Goal: Task Accomplishment & Management: Complete application form

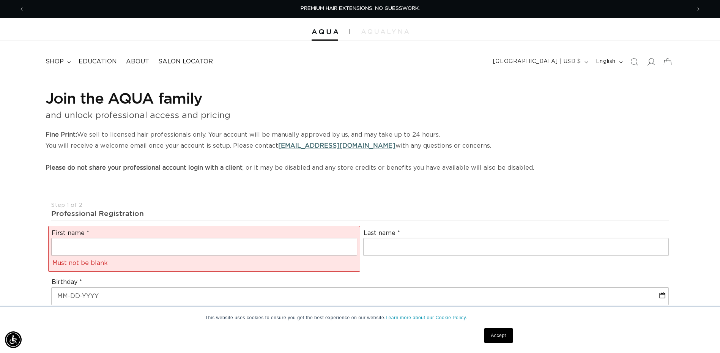
select select "US"
select select "[GEOGRAPHIC_DATA]"
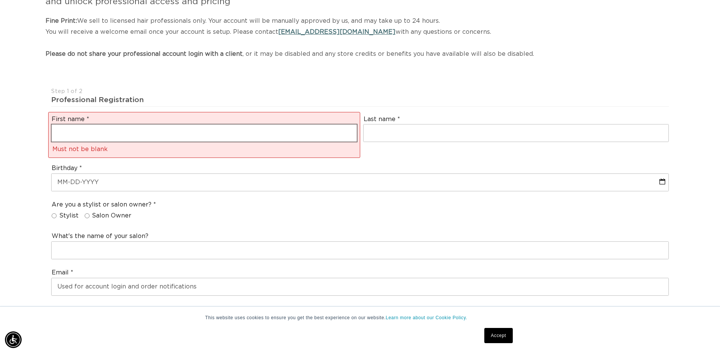
click at [147, 130] on input "text" at bounding box center [204, 132] width 305 height 17
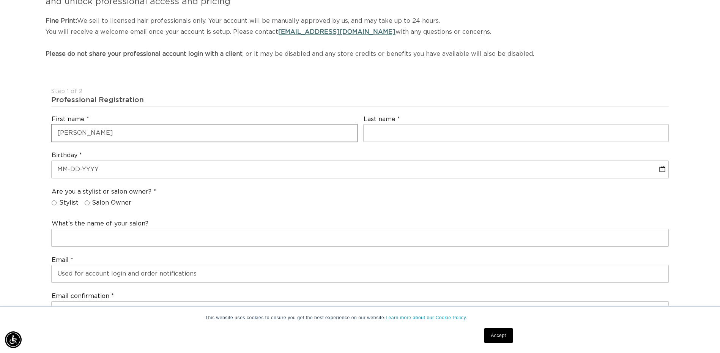
type input "tiffany"
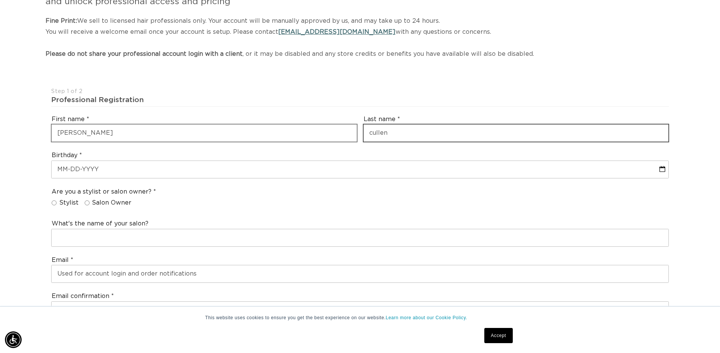
scroll to position [0, 0]
type input "culleny"
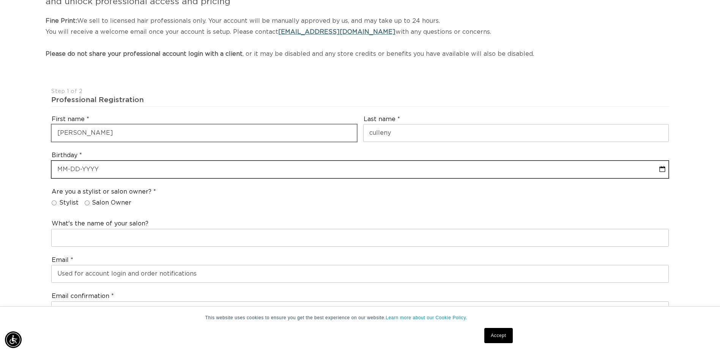
select select "9"
select select "2025"
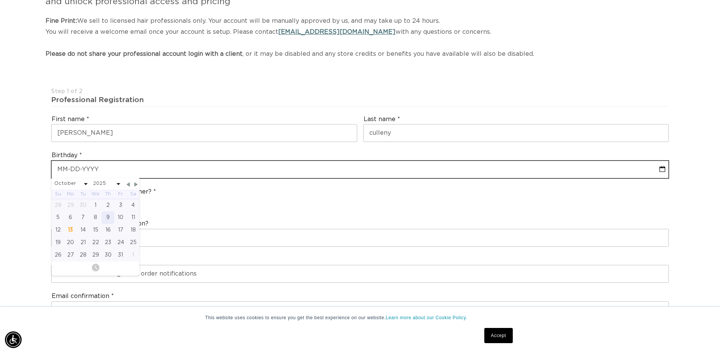
scroll to position [0, 666]
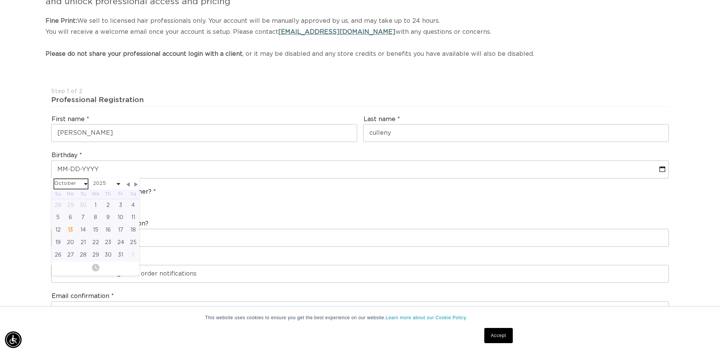
click at [73, 183] on select "January February March April May June July August September October November De…" at bounding box center [70, 183] width 33 height 9
select select "4"
select select "2025"
click at [134, 230] on div "17" at bounding box center [133, 230] width 13 height 13
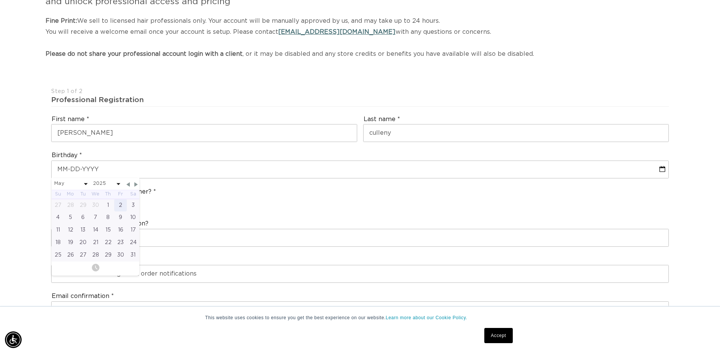
select select "4"
select select "2025"
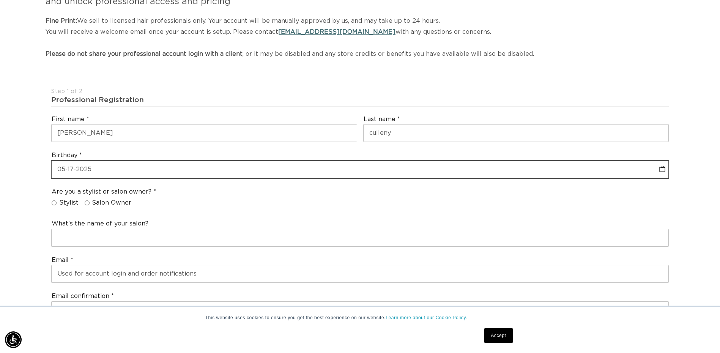
select select "4"
select select "2025"
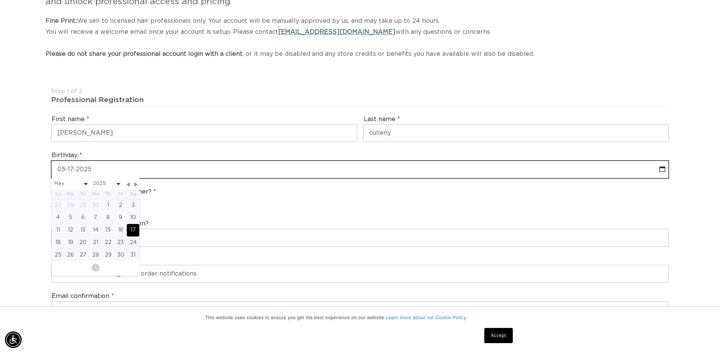
click at [91, 172] on input "text" at bounding box center [360, 169] width 616 height 17
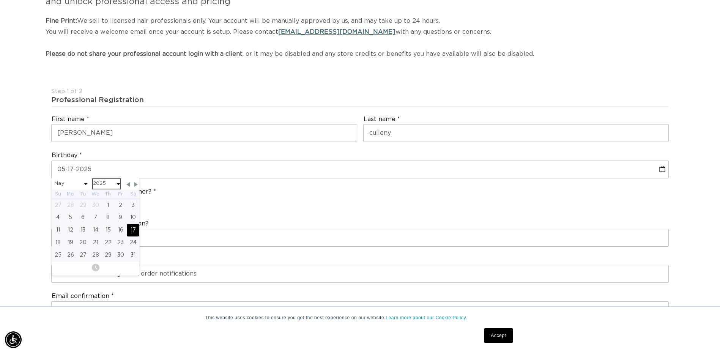
click at [96, 184] on select "2045 2044 2043 2042 2041 2040 2039 2038 2037 2036 2035 2034 2033 2032 2031 2030…" at bounding box center [106, 183] width 27 height 9
select select "4"
select select "1990"
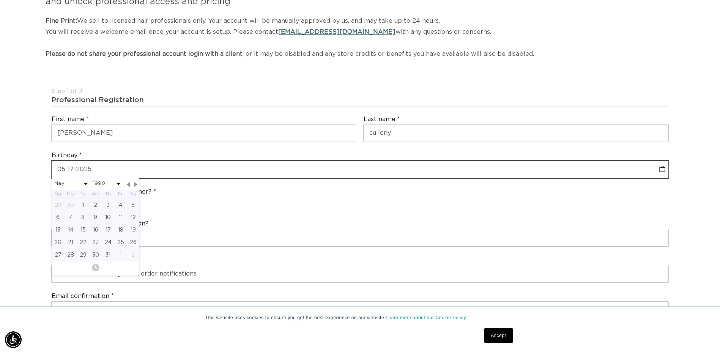
click at [129, 167] on input "text" at bounding box center [360, 169] width 616 height 17
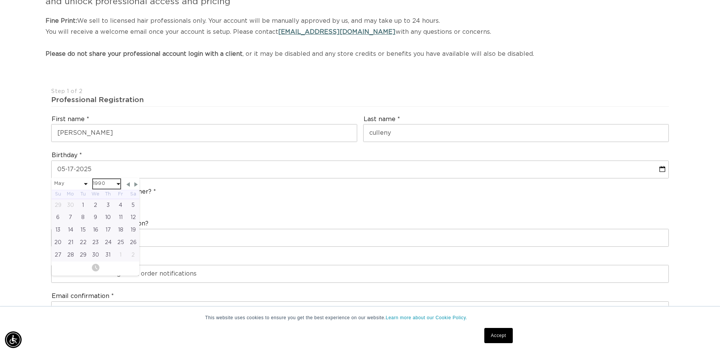
click at [100, 183] on select "2045 2044 2043 2042 2041 2040 2039 2038 2037 2036 2035 2034 2033 2032 2031 2030…" at bounding box center [106, 183] width 27 height 9
click at [93, 179] on select "2045 2044 2043 2042 2041 2040 2039 2038 2037 2036 2035 2034 2033 2032 2031 2030…" at bounding box center [106, 183] width 27 height 9
click at [108, 228] on div "17" at bounding box center [108, 230] width 13 height 13
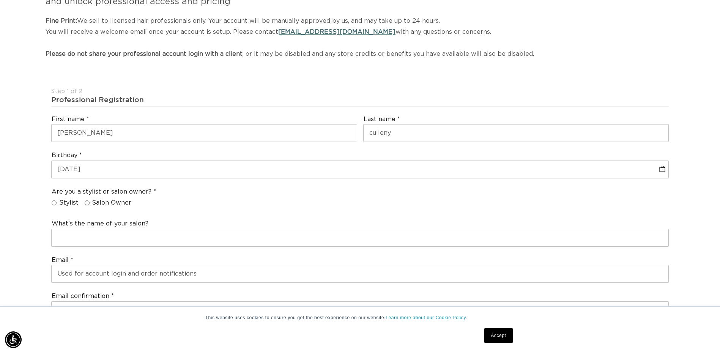
scroll to position [0, 1331]
click at [85, 204] on input "Salon Owner" at bounding box center [87, 202] width 5 height 5
radio input "true"
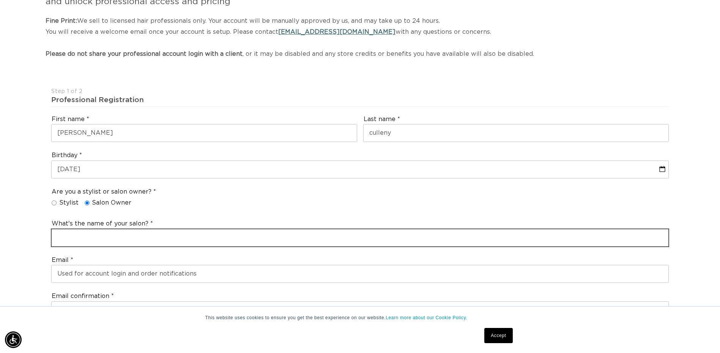
drag, startPoint x: 94, startPoint y: 245, endPoint x: 94, endPoint y: 237, distance: 7.6
click at [94, 241] on input "text" at bounding box center [360, 237] width 616 height 17
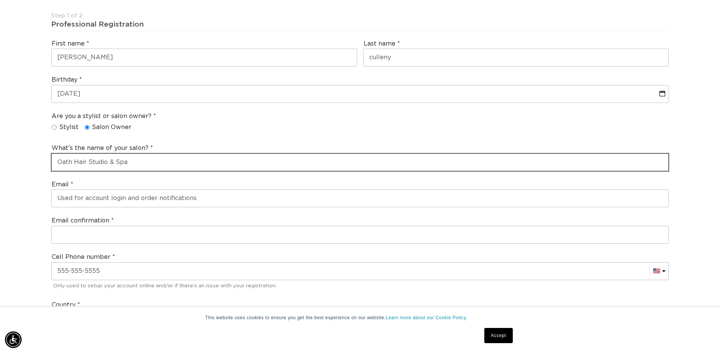
scroll to position [190, 0]
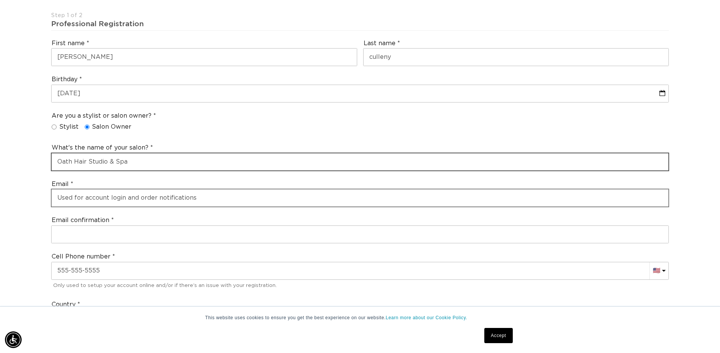
type input "Oath Hair Studio & Spa"
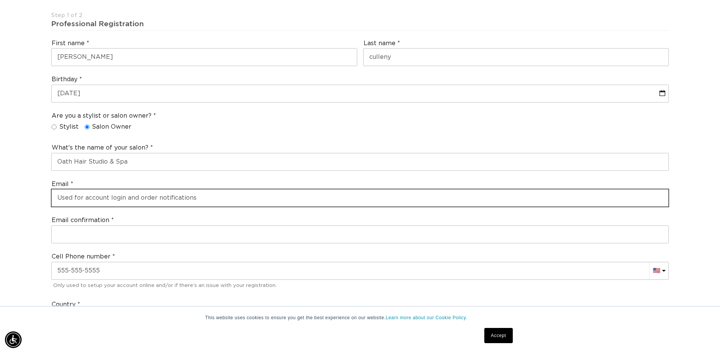
click at [103, 201] on input "email" at bounding box center [360, 197] width 616 height 17
type input "tiffany@oathhairstudio.com"
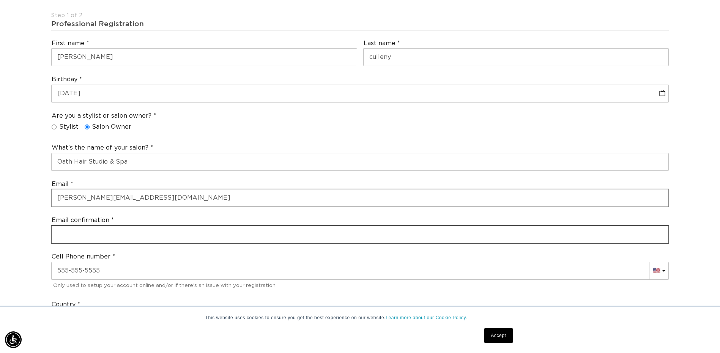
type input "tiffany@oathhairstudio.com"
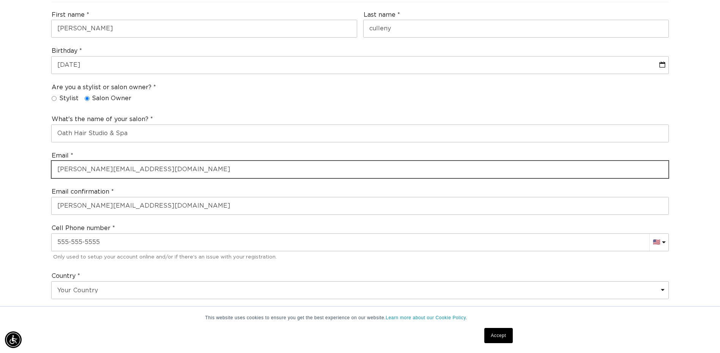
scroll to position [303, 0]
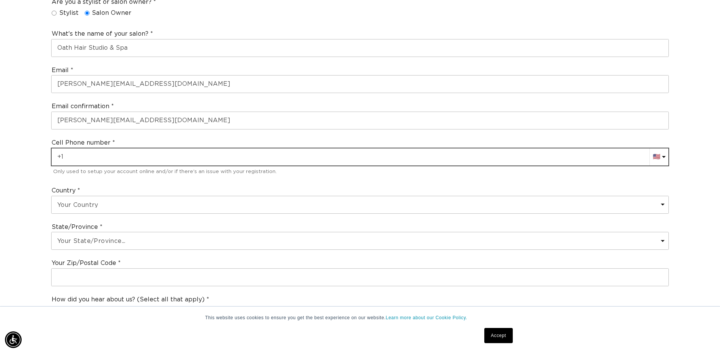
click at [107, 158] on input "text" at bounding box center [360, 156] width 616 height 17
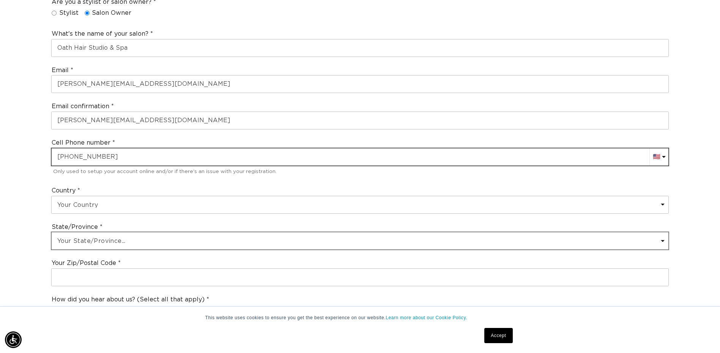
scroll to position [0, 666]
type input "+1 570 688 7064"
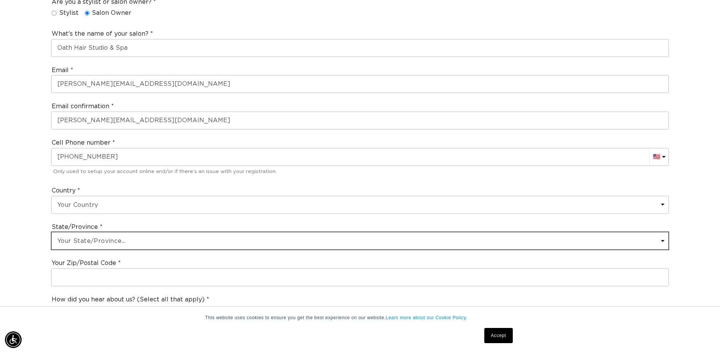
click at [126, 237] on select "Your State/Province... Alabama Alaska American Samoa Arizona Arkansas Californi…" at bounding box center [360, 240] width 616 height 17
select select "[US_STATE]"
click at [52, 232] on select "Your State/Province... Alabama Alaska American Samoa Arizona Arkansas Californi…" at bounding box center [360, 240] width 616 height 17
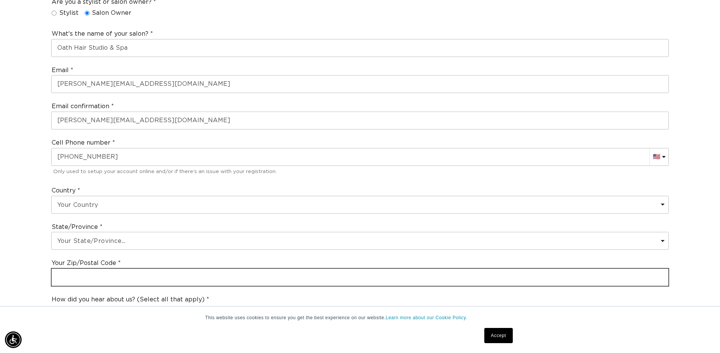
click at [102, 275] on input "text" at bounding box center [360, 277] width 616 height 17
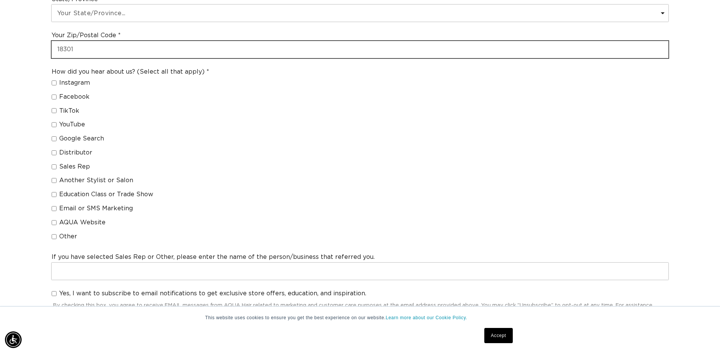
scroll to position [0, 1331]
type input "18301"
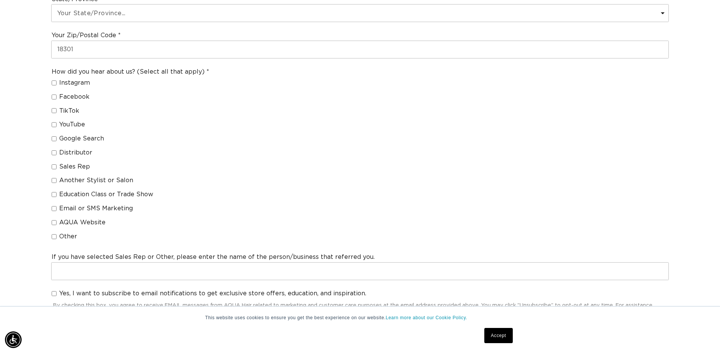
click at [53, 109] on input "TikTok" at bounding box center [54, 110] width 5 height 5
checkbox input "true"
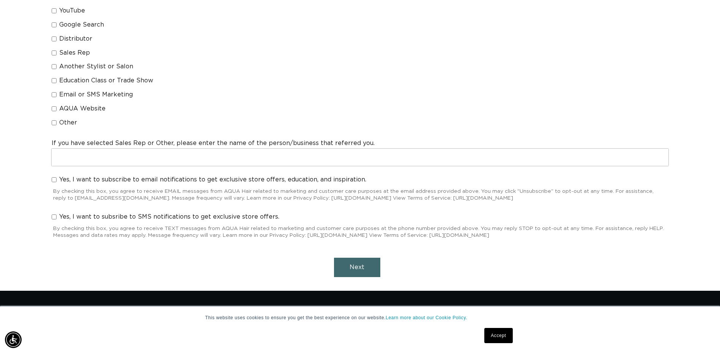
click at [55, 178] on input "Yes, I want to subscribe to email notifications to get exclusive store offers, …" at bounding box center [54, 179] width 5 height 5
checkbox input "true"
click at [51, 215] on div "Yes, I want to subsribe to SMS notifications to get exclusive store offers. By …" at bounding box center [359, 226] width 623 height 34
click at [52, 213] on label "Yes, I want to subsribe to SMS notifications to get exclusive store offers." at bounding box center [166, 217] width 228 height 8
click at [52, 214] on input "Yes, I want to subsribe to SMS notifications to get exclusive store offers." at bounding box center [54, 216] width 5 height 5
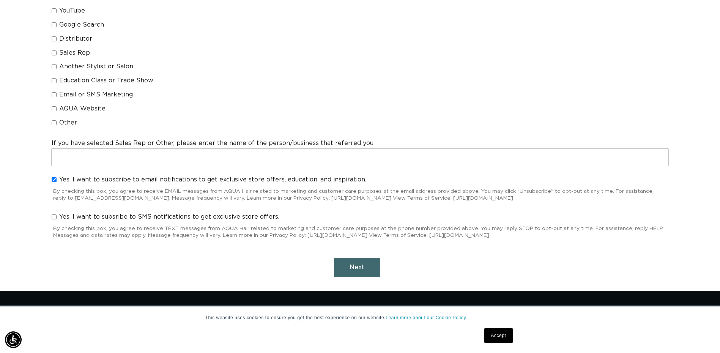
checkbox input "true"
click at [346, 266] on button "Next" at bounding box center [357, 267] width 46 height 19
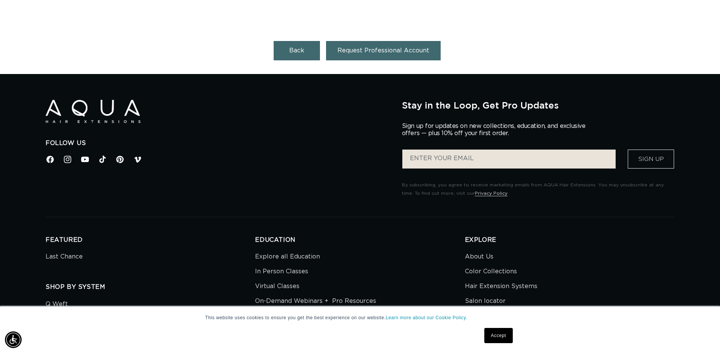
scroll to position [0, 666]
click at [367, 50] on span "Request Professional Account" at bounding box center [383, 50] width 92 height 6
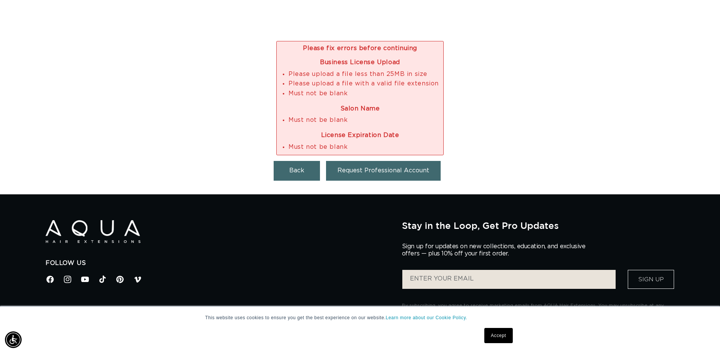
scroll to position [0, 1331]
click at [299, 170] on span "Back" at bounding box center [296, 170] width 15 height 6
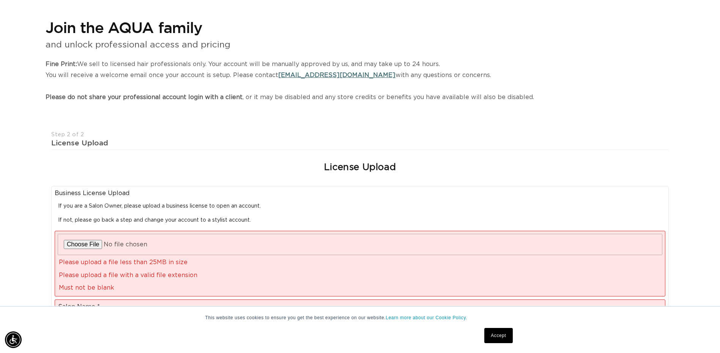
select select "US"
select select "[GEOGRAPHIC_DATA]"
select select "[US_STATE]"
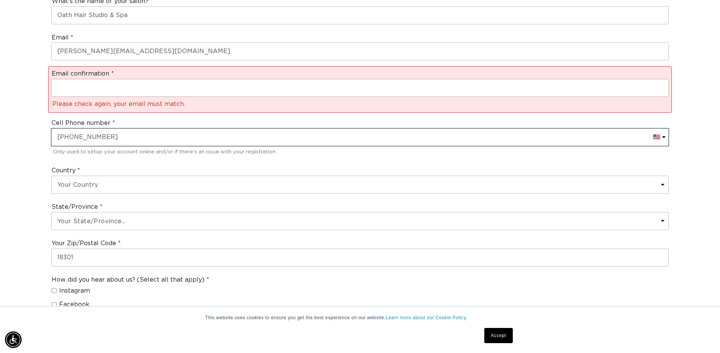
scroll to position [0, 0]
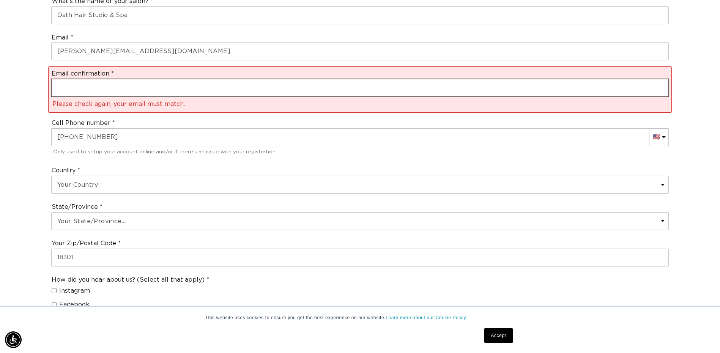
click at [114, 89] on input "email" at bounding box center [360, 87] width 616 height 17
type input "tiffany@oathhairstudio.com"
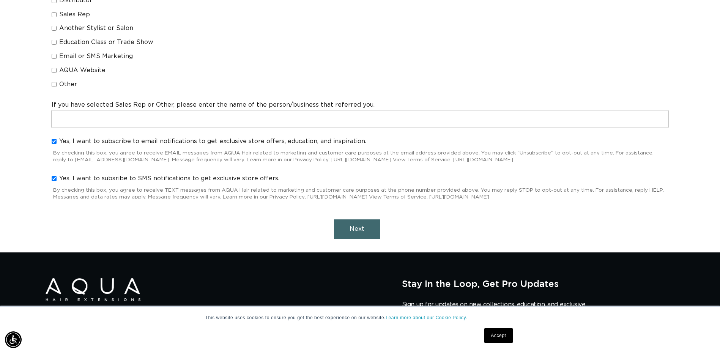
scroll to position [721, 0]
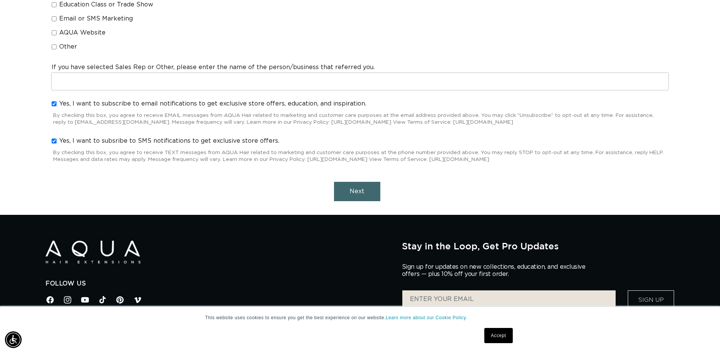
click at [357, 185] on button "Next" at bounding box center [357, 191] width 46 height 19
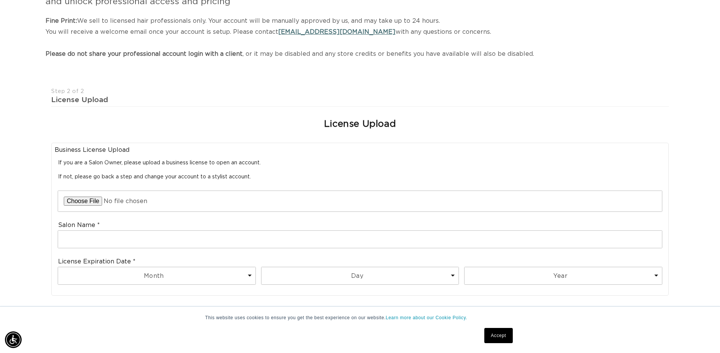
scroll to position [0, 666]
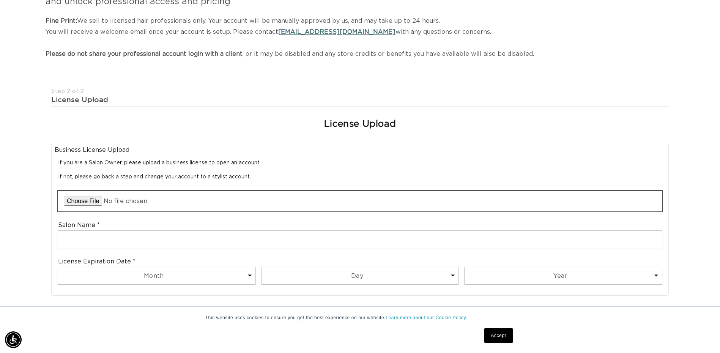
click at [95, 201] on input "file" at bounding box center [360, 201] width 604 height 20
click at [90, 199] on input "file" at bounding box center [360, 201] width 604 height 20
type input "C:\fakepath\oath license.jpg"
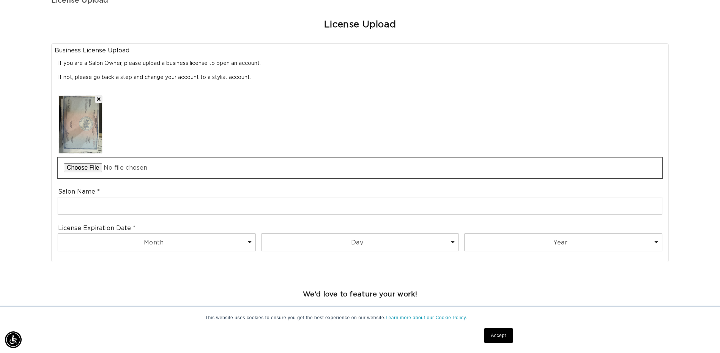
scroll to position [228, 0]
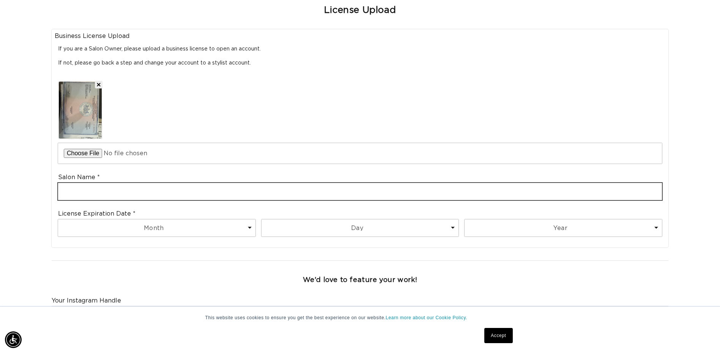
click at [104, 189] on input "text" at bounding box center [360, 191] width 604 height 17
type input "o"
type input "Oath Hair"
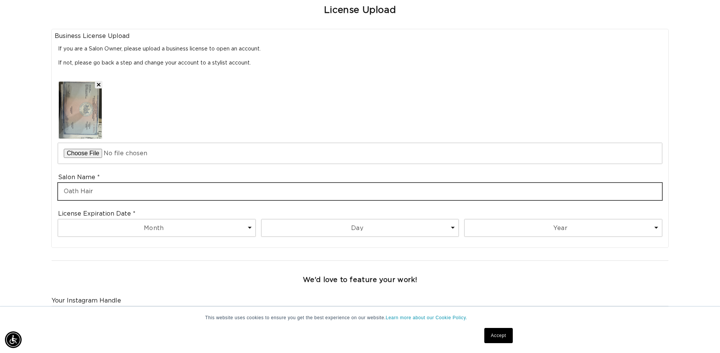
click at [95, 81] on button "Remove file" at bounding box center [99, 85] width 8 height 8
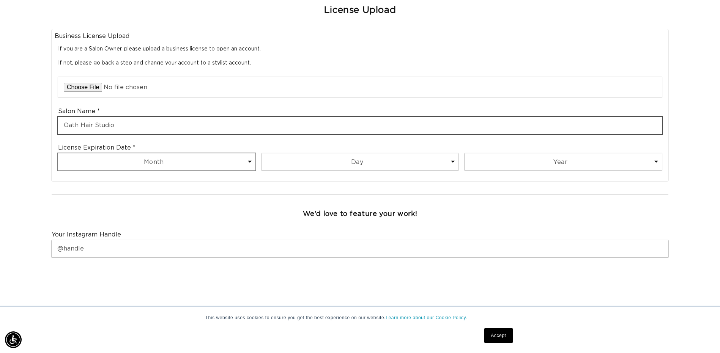
scroll to position [0, 1331]
type input "Oath Hair Studio"
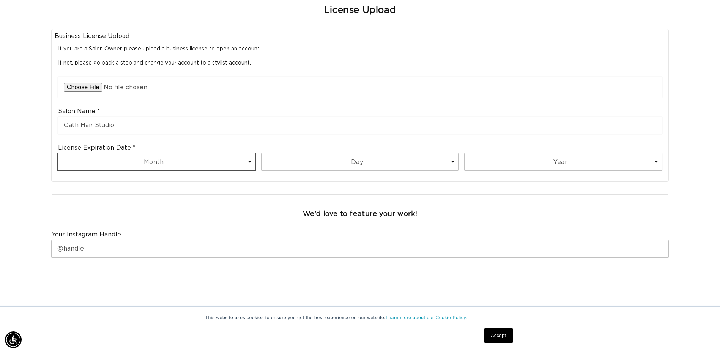
click at [167, 159] on select "Month 1 2 3 4 5 6 7 8 9 10 11 12" at bounding box center [156, 161] width 197 height 17
select select "1"
click at [58, 153] on select "Month 1 2 3 4 5 6 7 8 9 10 11 12" at bounding box center [156, 161] width 197 height 17
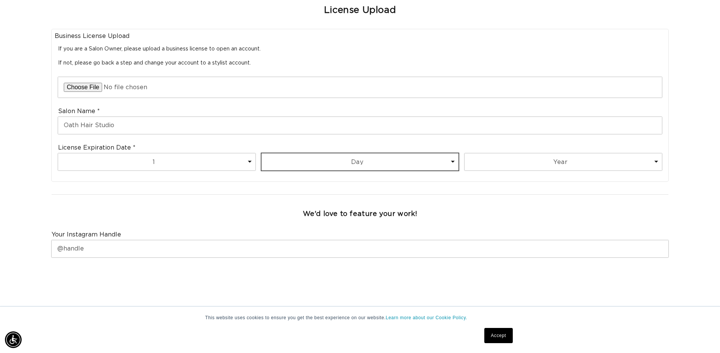
click at [319, 152] on div "License Expiration Date Month 1 2 3 4 5 6 7 8 9 10 11 12 Day 1 2 3 4 5 6 7 8 9 …" at bounding box center [360, 158] width 610 height 36
select select "31"
click at [261, 153] on select "Day 1 2 3 4 5 6 7 8 9 10 11 12 13 14 15 16 17 18 19 20 21 22 23 24 25 26 27 28 …" at bounding box center [359, 161] width 197 height 17
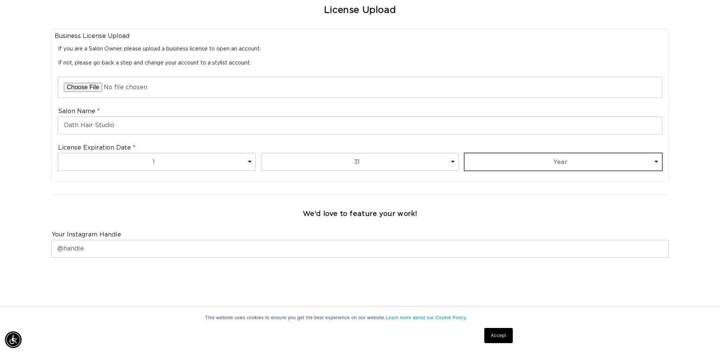
click at [510, 161] on select "Year 2025 2026 2027 2028 2029 2030 2031 2032 2033 2034 2035 2036 2037 2038 2039…" at bounding box center [562, 161] width 197 height 17
select select "2025"
click at [464, 153] on select "Year 2025 2026 2027 2028 2029 2030 2031 2032 2033 2034 2035 2036 2037 2038 2039…" at bounding box center [562, 161] width 197 height 17
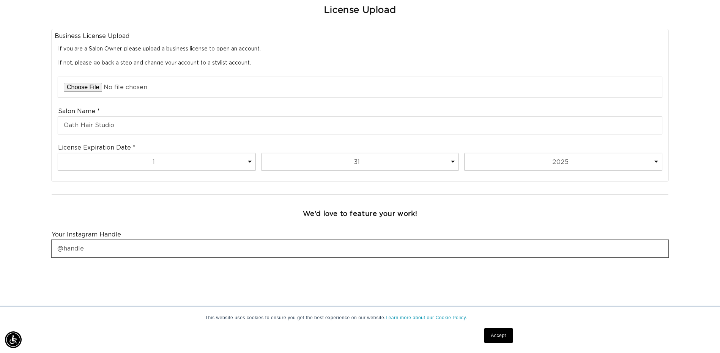
click at [126, 250] on input "text" at bounding box center [360, 248] width 616 height 17
type input "O"
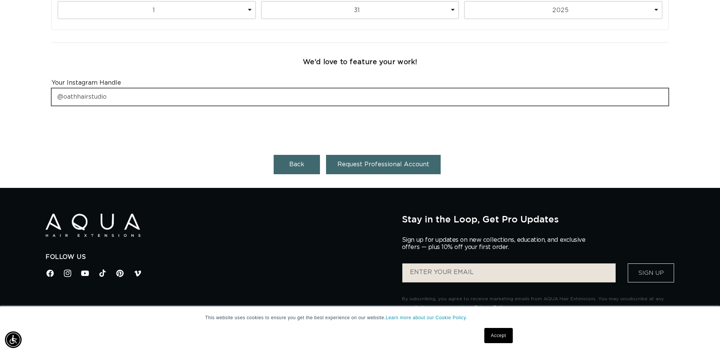
scroll to position [0, 0]
type input "@oathhairstudio"
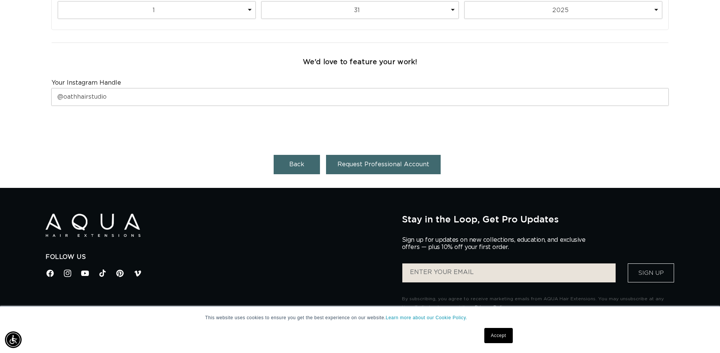
click at [375, 162] on span "Request Professional Account" at bounding box center [383, 164] width 92 height 6
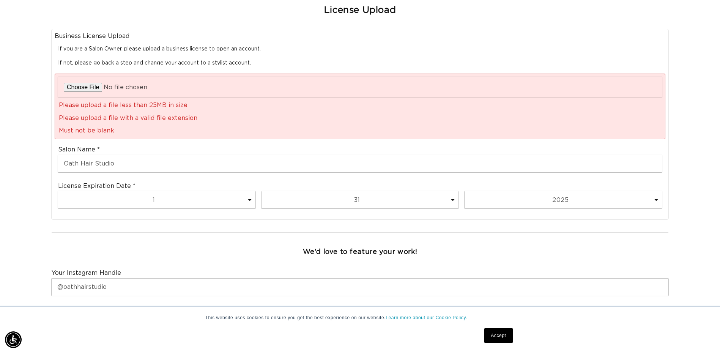
scroll to position [0, 666]
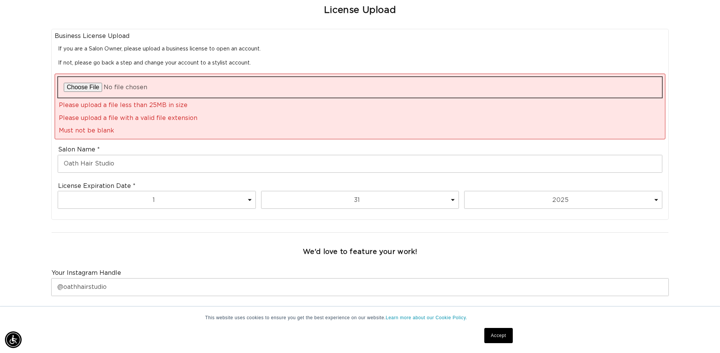
click at [88, 87] on input "file" at bounding box center [360, 87] width 604 height 20
type input "C:\fakepath\oath license.jpg"
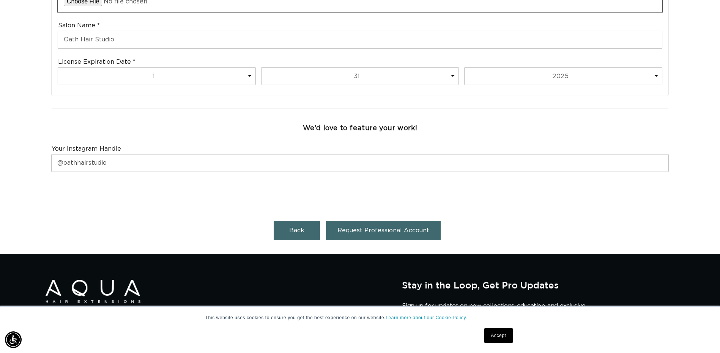
scroll to position [0, 666]
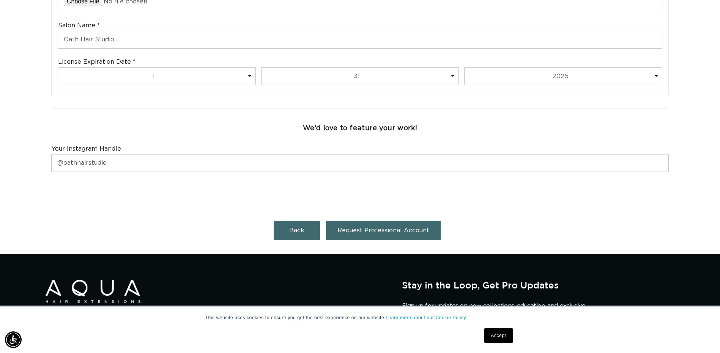
click at [352, 230] on span "Request Professional Account" at bounding box center [383, 230] width 92 height 6
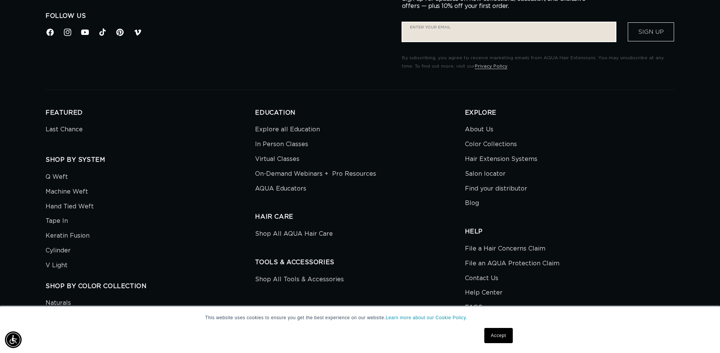
click at [451, 34] on input "Enter your email" at bounding box center [508, 31] width 213 height 19
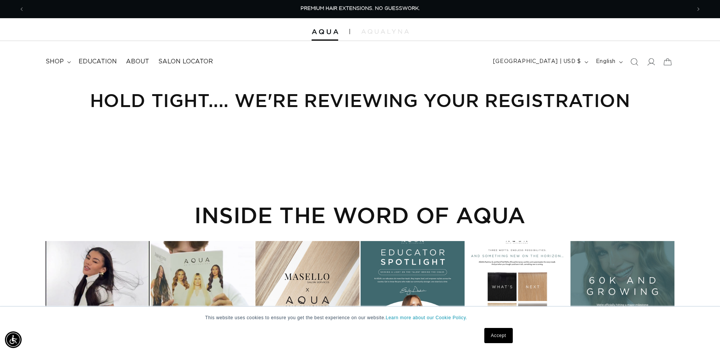
click at [634, 59] on icon "Search" at bounding box center [634, 62] width 8 height 8
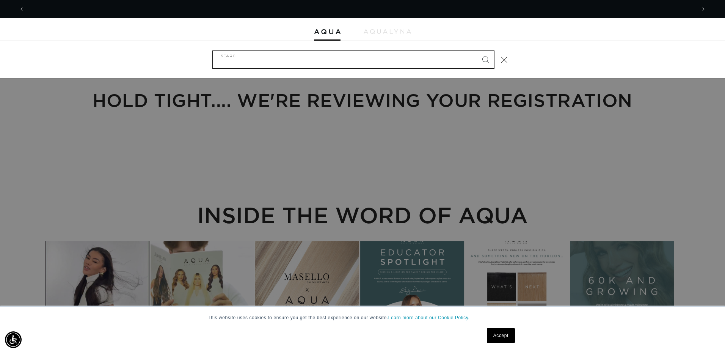
scroll to position [0, 671]
drag, startPoint x: 429, startPoint y: 63, endPoint x: 432, endPoint y: 51, distance: 12.1
click at [432, 51] on input "Search" at bounding box center [353, 59] width 281 height 17
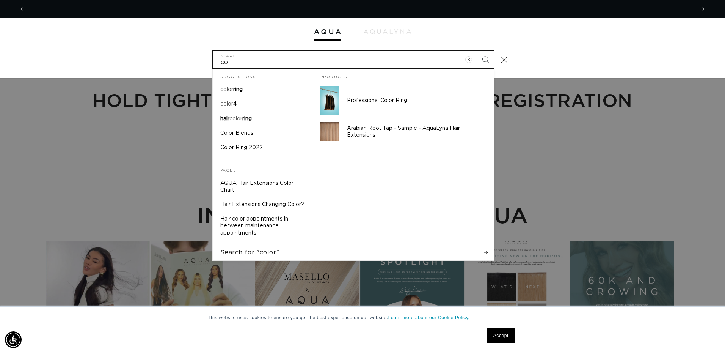
scroll to position [0, 1343]
type input "c"
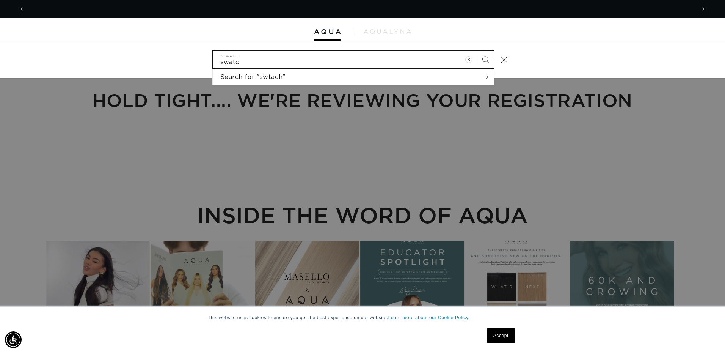
scroll to position [0, 0]
type input "swatch ring"
click at [477, 51] on button "Search" at bounding box center [485, 59] width 17 height 17
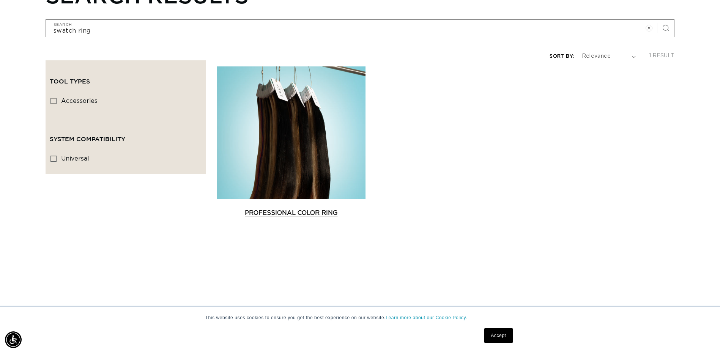
scroll to position [0, 666]
click at [282, 209] on link "Professional Color Ring" at bounding box center [291, 212] width 148 height 9
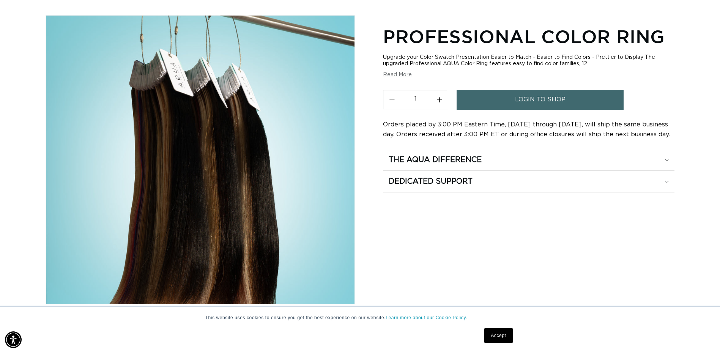
scroll to position [76, 0]
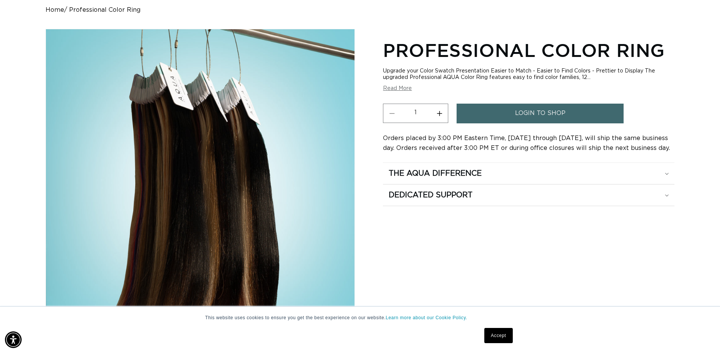
click at [512, 115] on link "login to shop" at bounding box center [539, 113] width 167 height 19
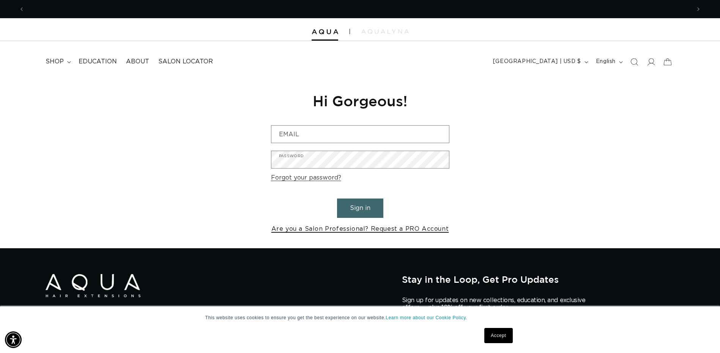
scroll to position [0, 666]
click at [334, 230] on link "Are you a Salon Professional? Request a PRO Account" at bounding box center [360, 228] width 178 height 11
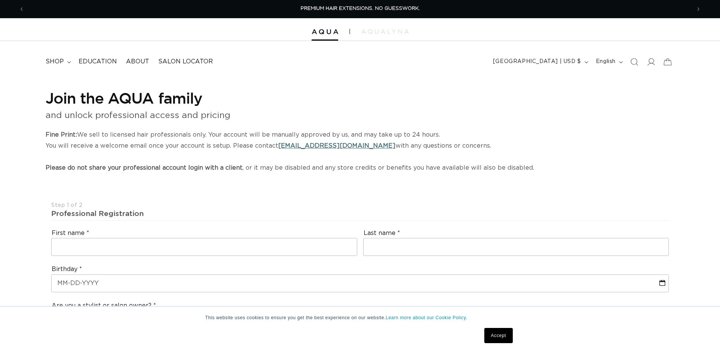
select select "US"
select select "[GEOGRAPHIC_DATA]"
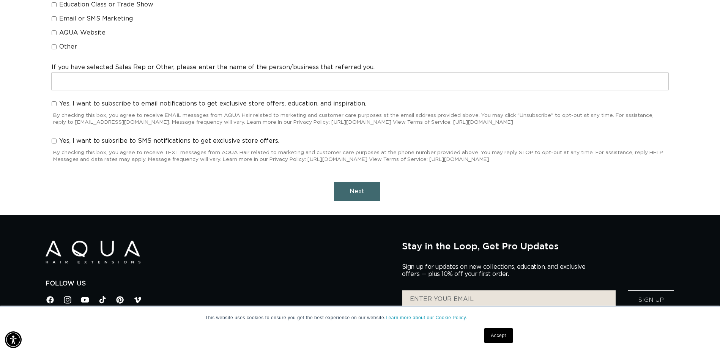
scroll to position [0, 1331]
click at [503, 337] on link "Accept" at bounding box center [498, 335] width 28 height 15
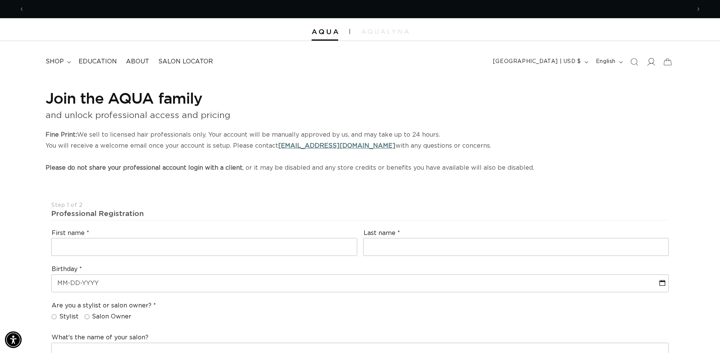
scroll to position [0, 0]
click at [650, 61] on icon at bounding box center [650, 62] width 8 height 8
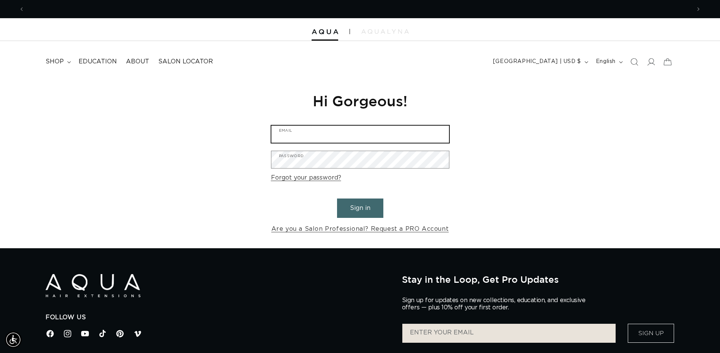
click at [318, 135] on input "Email" at bounding box center [360, 134] width 178 height 17
type input "tiffany@oathhairstudio.com"
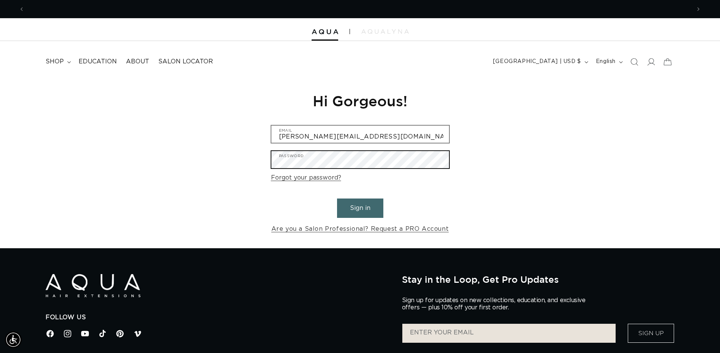
scroll to position [0, 0]
click at [337, 198] on button "Sign in" at bounding box center [360, 207] width 46 height 19
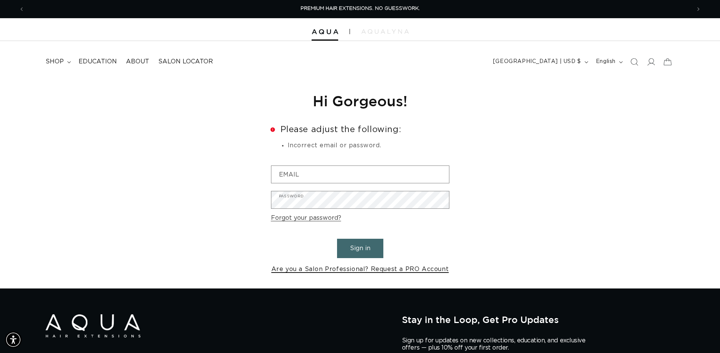
click at [385, 270] on link "Are you a Salon Professional? Request a PRO Account" at bounding box center [360, 269] width 178 height 11
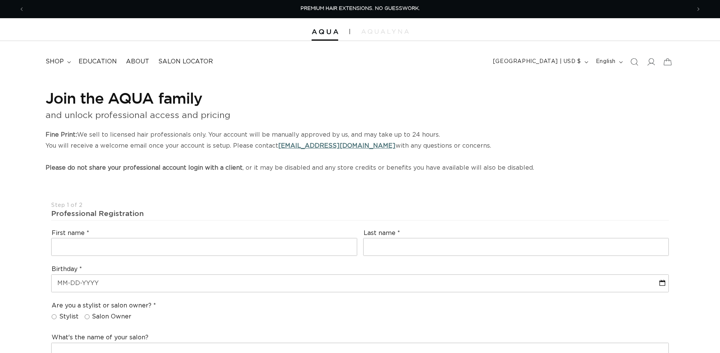
select select "US"
select select "[GEOGRAPHIC_DATA]"
